Goal: Task Accomplishment & Management: Use online tool/utility

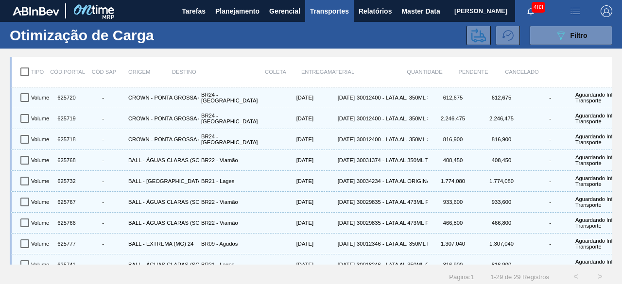
scroll to position [431, 0]
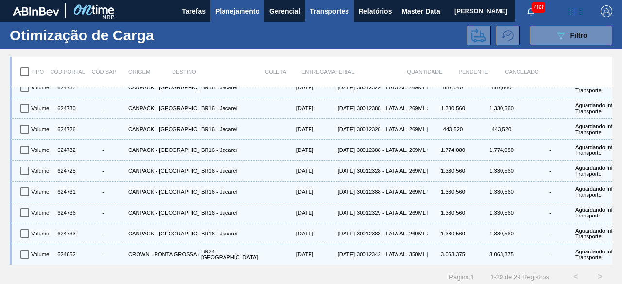
click at [224, 15] on span "Planejamento" at bounding box center [237, 11] width 44 height 12
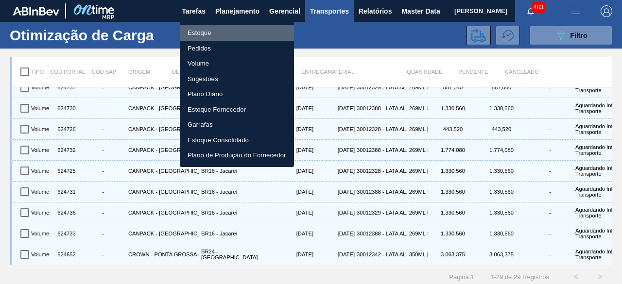
click at [210, 28] on li "Estoque" at bounding box center [237, 33] width 114 height 16
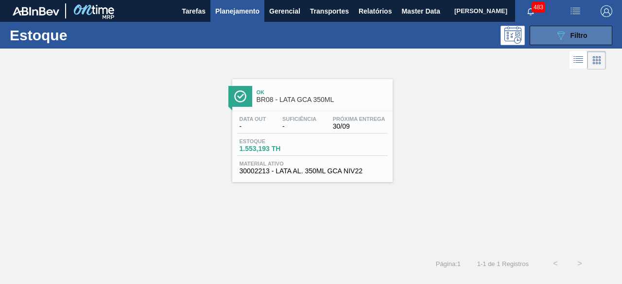
click at [570, 39] on div "089F7B8B-B2A5-4AFE-B5C0-19BA573D28AC Filtro" at bounding box center [571, 36] width 33 height 12
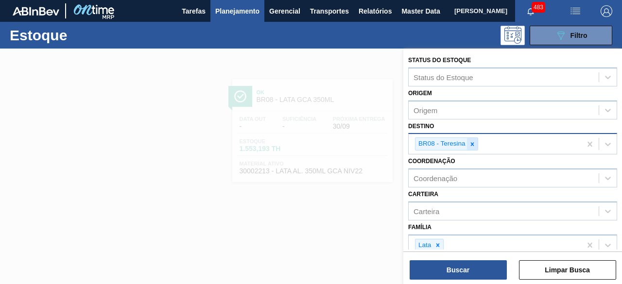
click at [475, 144] on icon at bounding box center [472, 144] width 7 height 7
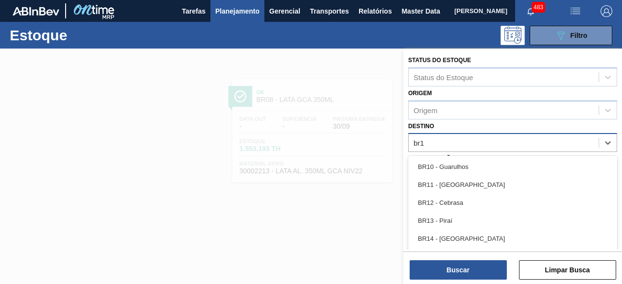
type input "br11"
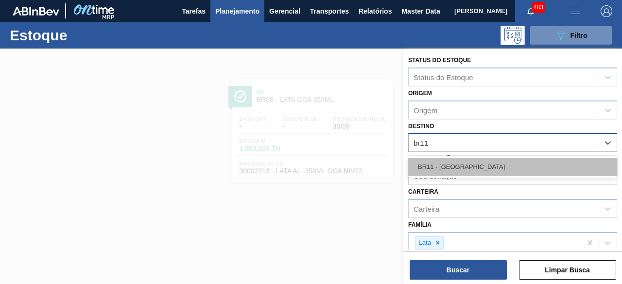
click at [483, 168] on div "BR11 - [GEOGRAPHIC_DATA][PERSON_NAME]" at bounding box center [512, 167] width 209 height 18
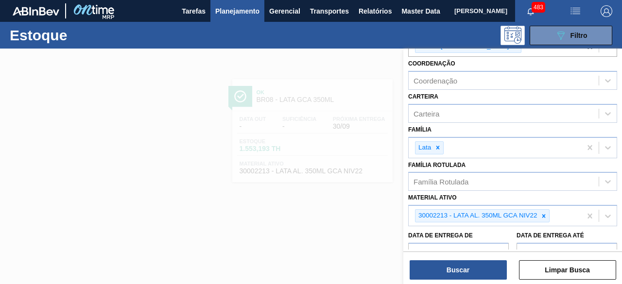
scroll to position [98, 0]
click at [545, 217] on icon at bounding box center [544, 215] width 7 height 7
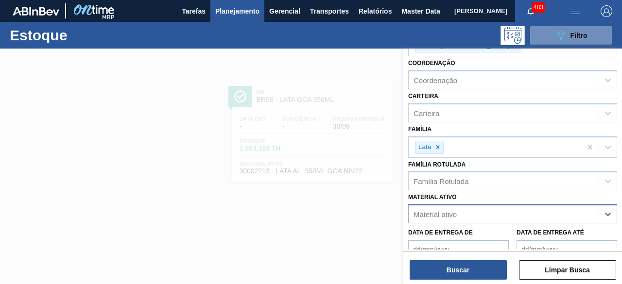
type ativo "l"
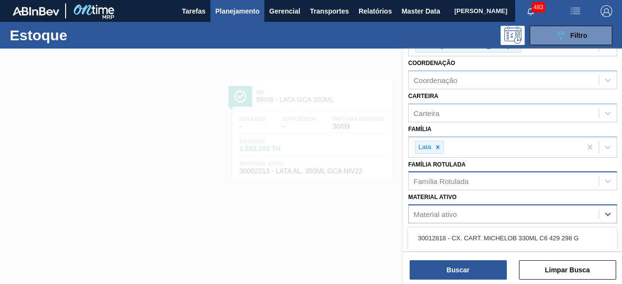
click at [448, 181] on div "Família Rotulada" at bounding box center [441, 181] width 55 height 8
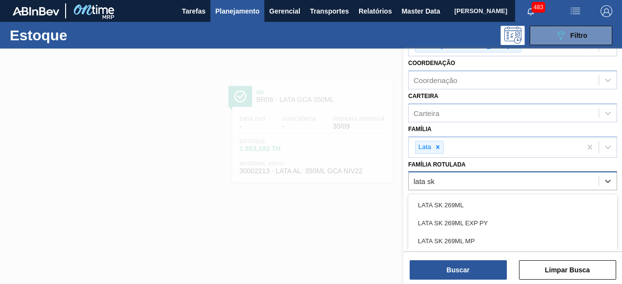
type Rotulada "lata sk 3"
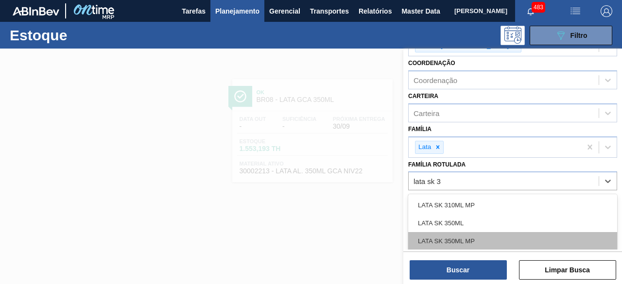
click at [484, 239] on div "LATA SK 350ML MP" at bounding box center [512, 241] width 209 height 18
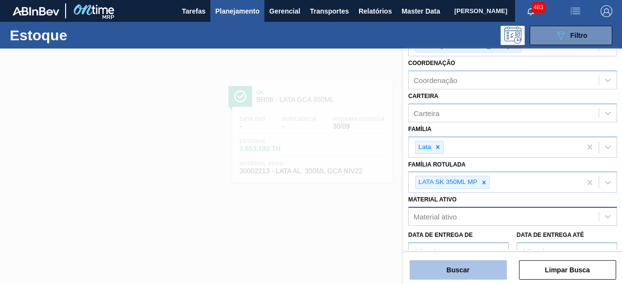
click at [483, 267] on button "Buscar" at bounding box center [458, 270] width 97 height 19
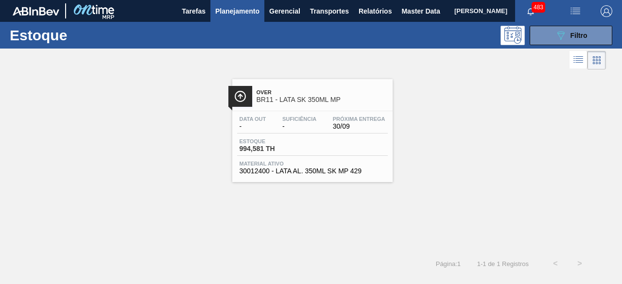
click at [312, 145] on div "Estoque 994,581 TH" at bounding box center [312, 148] width 151 height 18
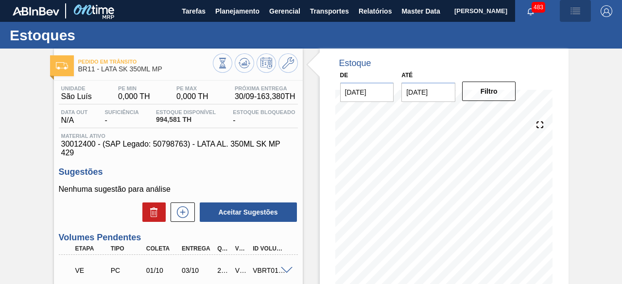
click at [575, 17] on button "button" at bounding box center [575, 11] width 31 height 22
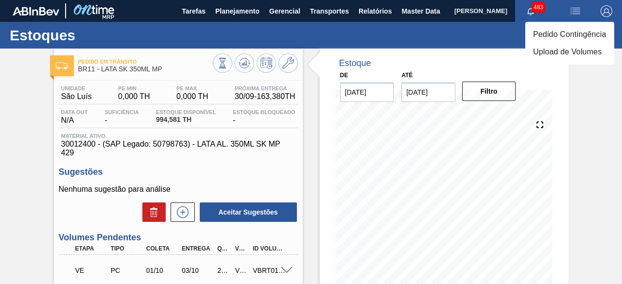
click at [544, 35] on li "Pedido Contingência" at bounding box center [570, 35] width 89 height 18
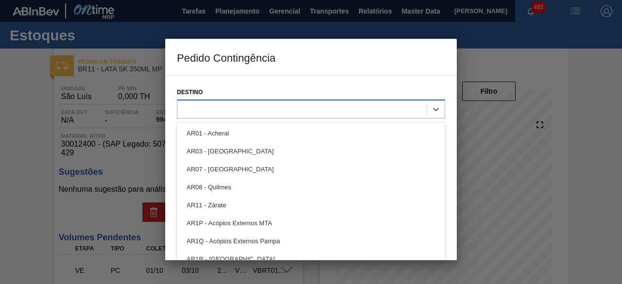
click at [222, 112] on div at bounding box center [301, 109] width 249 height 14
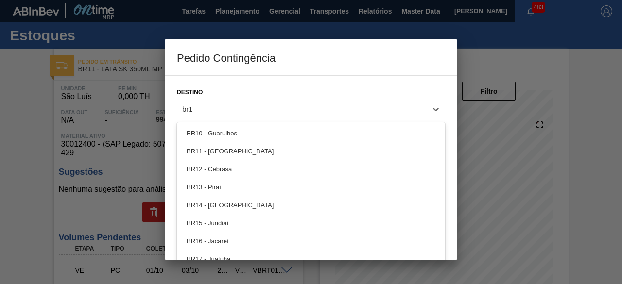
type input "br11"
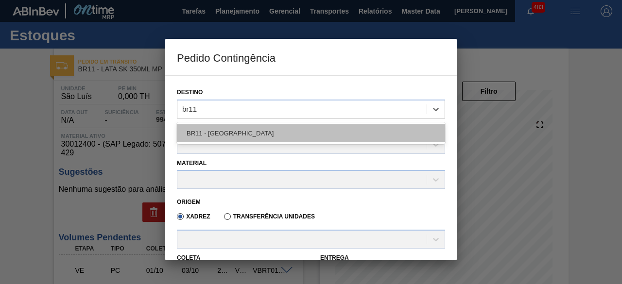
click at [225, 137] on div "BR11 - [GEOGRAPHIC_DATA][PERSON_NAME]" at bounding box center [311, 133] width 268 height 18
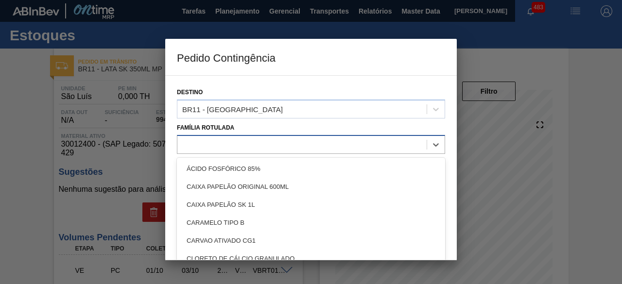
click at [228, 144] on div at bounding box center [301, 145] width 249 height 14
type Rotulada "lata sk 3"
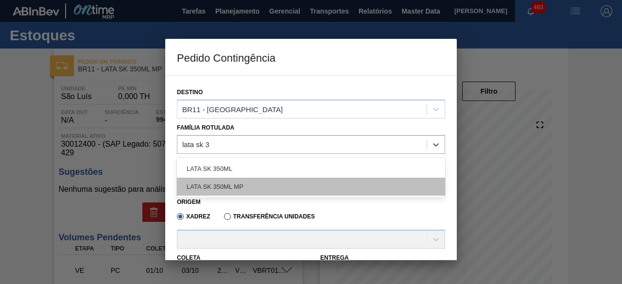
click at [242, 190] on div "LATA SK 350ML MP" at bounding box center [311, 187] width 268 height 18
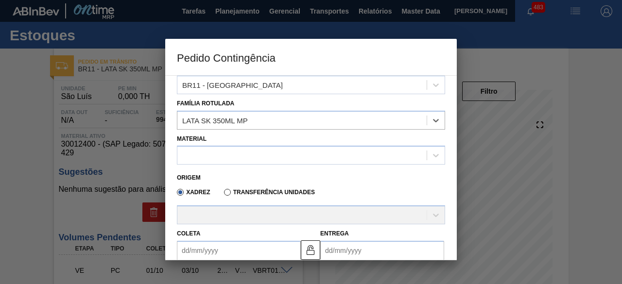
scroll to position [25, 0]
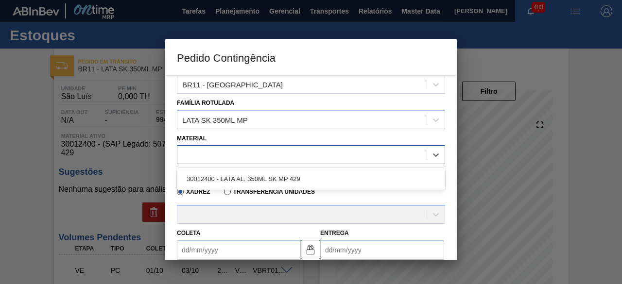
click at [245, 153] on div at bounding box center [301, 155] width 249 height 14
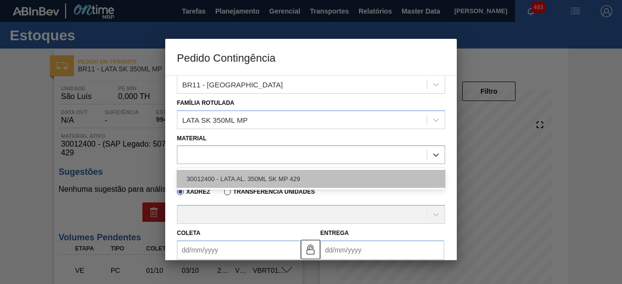
click at [258, 183] on div "30012400 - LATA AL. 350ML SK MP 429" at bounding box center [311, 179] width 268 height 18
type input "8,169"
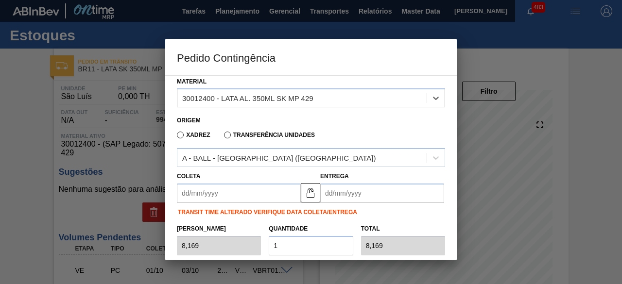
scroll to position [82, 0]
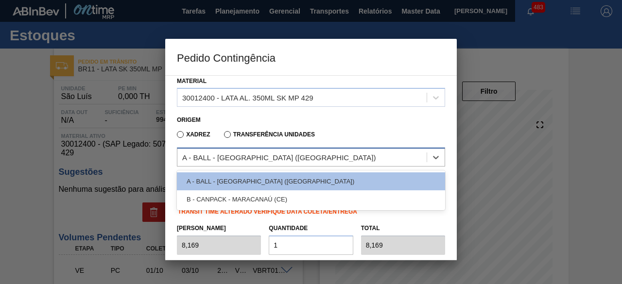
click at [269, 159] on div "A - BALL - RECIFE (PE)" at bounding box center [301, 158] width 249 height 14
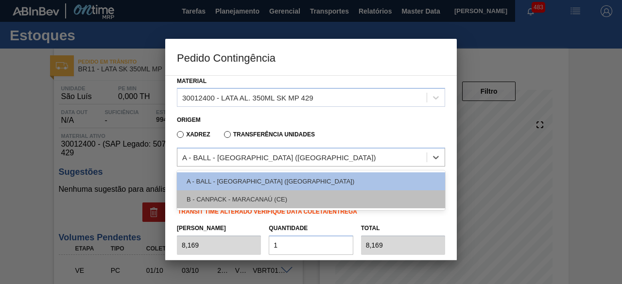
click at [280, 194] on div "B - CANPACK - MARACANAÚ (CE)" at bounding box center [311, 200] width 268 height 18
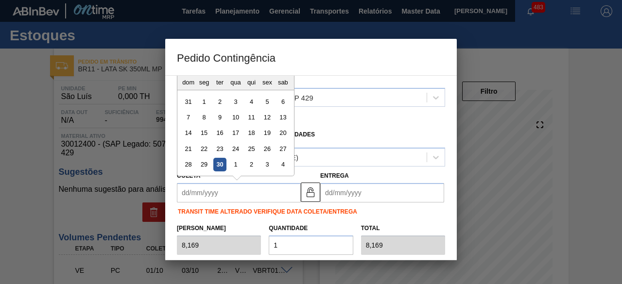
click at [272, 191] on input "Coleta" at bounding box center [239, 192] width 124 height 19
click at [214, 166] on div "30" at bounding box center [219, 165] width 13 height 13
type input "[DATE]"
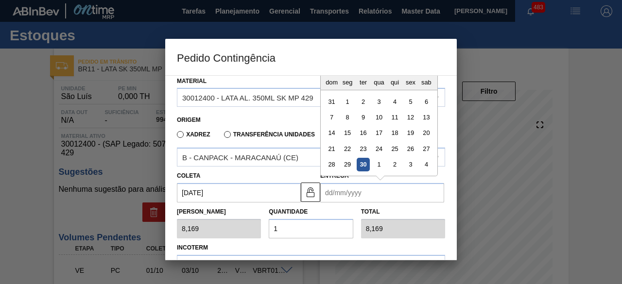
click at [343, 194] on input "Entrega" at bounding box center [382, 192] width 124 height 19
click at [393, 165] on div "2" at bounding box center [394, 165] width 13 height 13
type input "[DATE]"
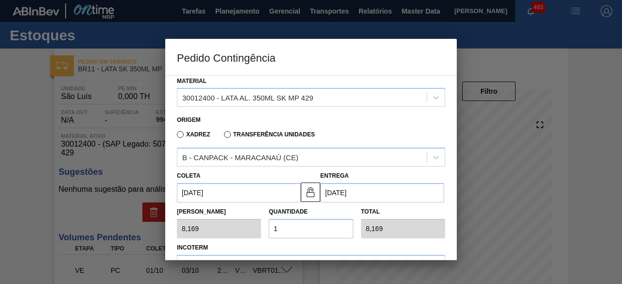
click at [305, 226] on input "1" at bounding box center [311, 228] width 84 height 19
type input "0,000"
type input "2"
type input "16,338"
type input "25"
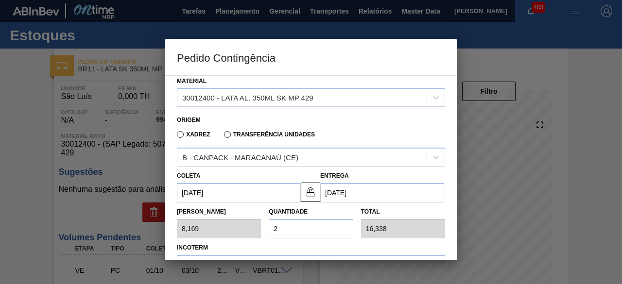
type input "204,225"
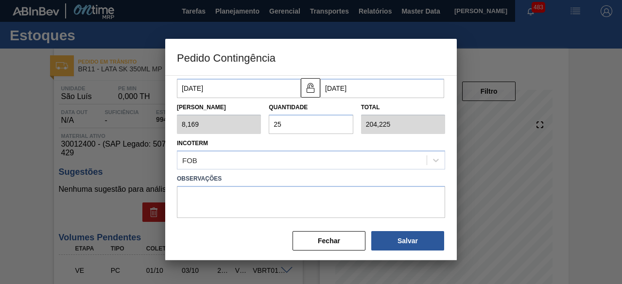
scroll to position [188, 0]
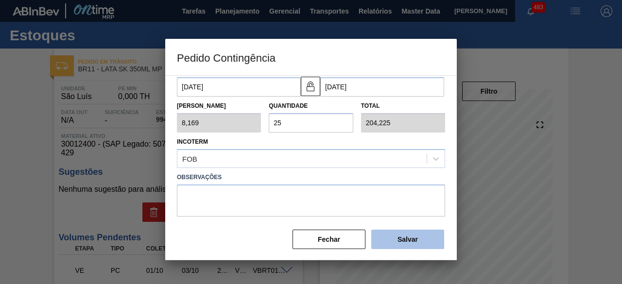
type input "25"
click at [392, 233] on button "Salvar" at bounding box center [407, 239] width 73 height 19
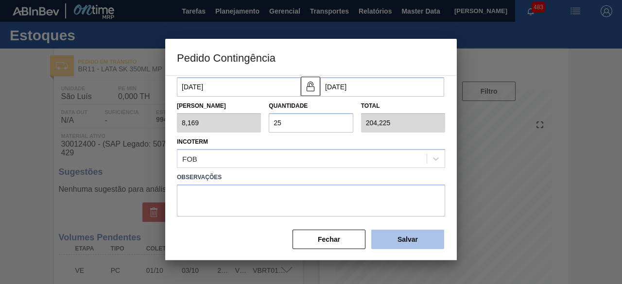
type input "1,000"
type input "1"
type input "1,000"
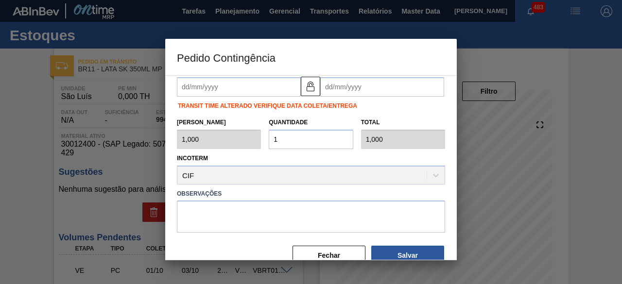
click at [41, 157] on div at bounding box center [311, 142] width 622 height 284
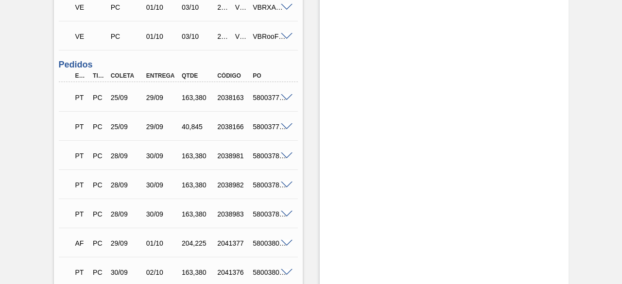
scroll to position [463, 0]
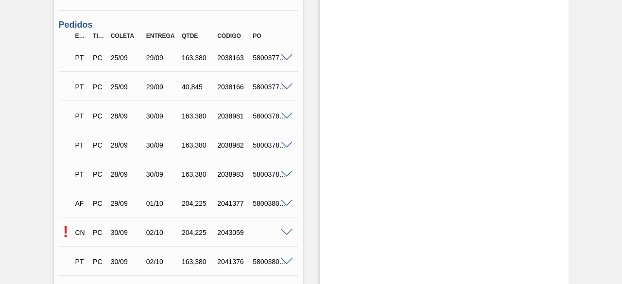
scroll to position [492, 0]
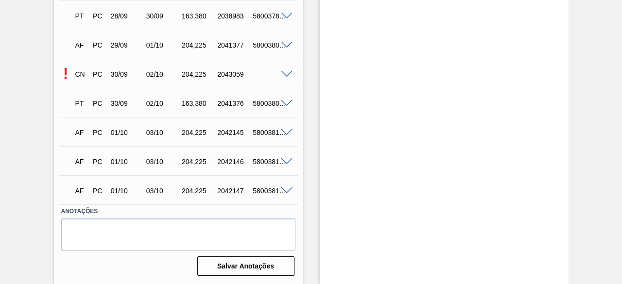
click at [287, 74] on span at bounding box center [287, 74] width 12 height 7
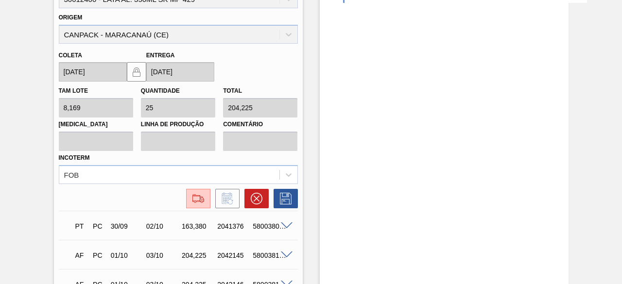
scroll to position [611, 0]
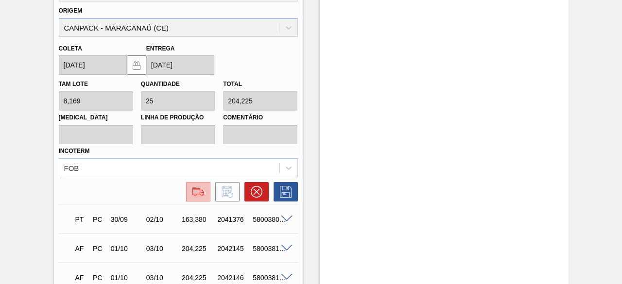
click at [201, 194] on img at bounding box center [199, 192] width 16 height 12
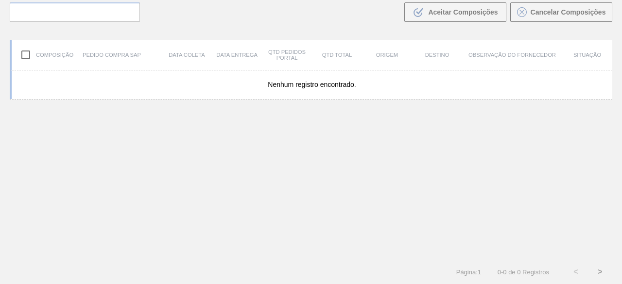
scroll to position [70, 0]
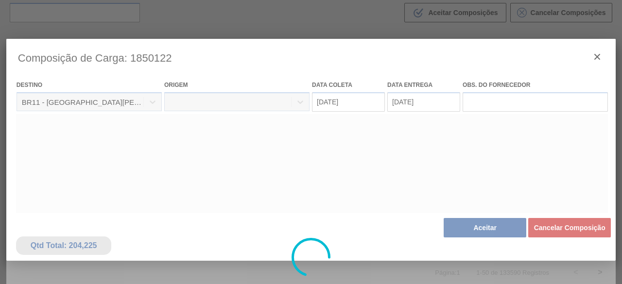
type coleta "[DATE]"
type entrega "[DATE]"
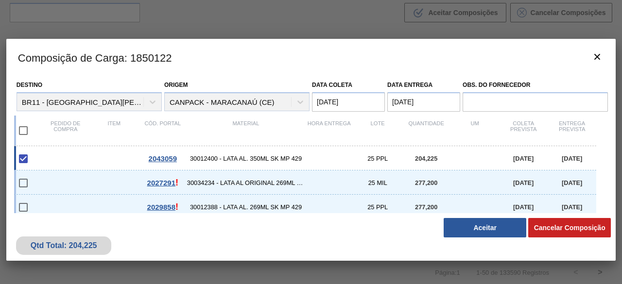
click at [476, 224] on button "Aceitar" at bounding box center [485, 227] width 83 height 19
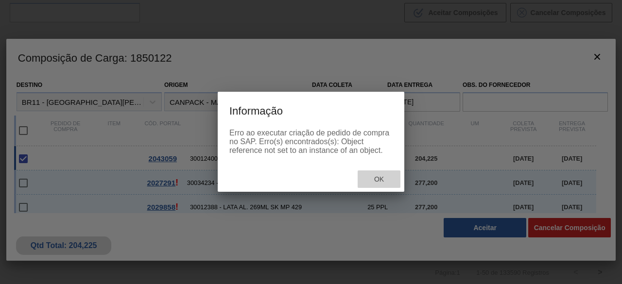
click at [378, 188] on div "Ok" at bounding box center [379, 180] width 43 height 18
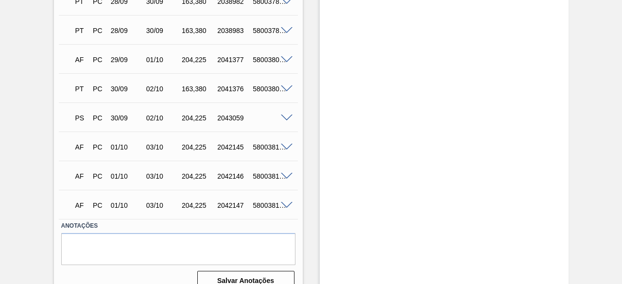
scroll to position [477, 0]
click at [285, 117] on span at bounding box center [287, 117] width 12 height 7
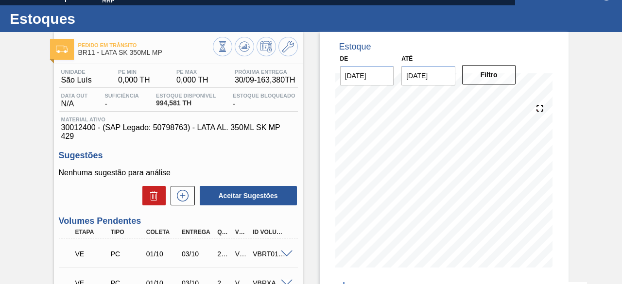
scroll to position [14, 0]
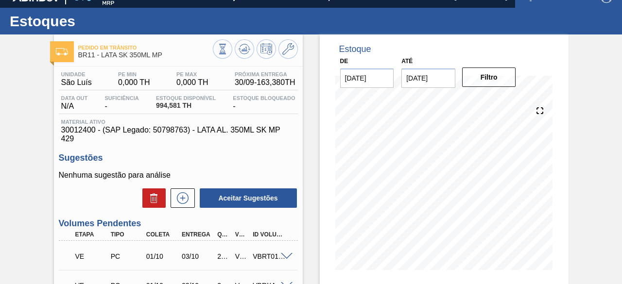
click at [80, 128] on span "30012400 - (SAP Legado: 50798763) - LATA AL. 350ML SK MP 429" at bounding box center [178, 135] width 234 height 18
copy span "30012400"
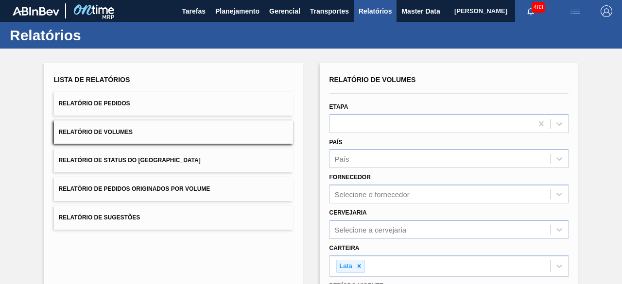
scroll to position [167, 0]
